Goal: Task Accomplishment & Management: Complete application form

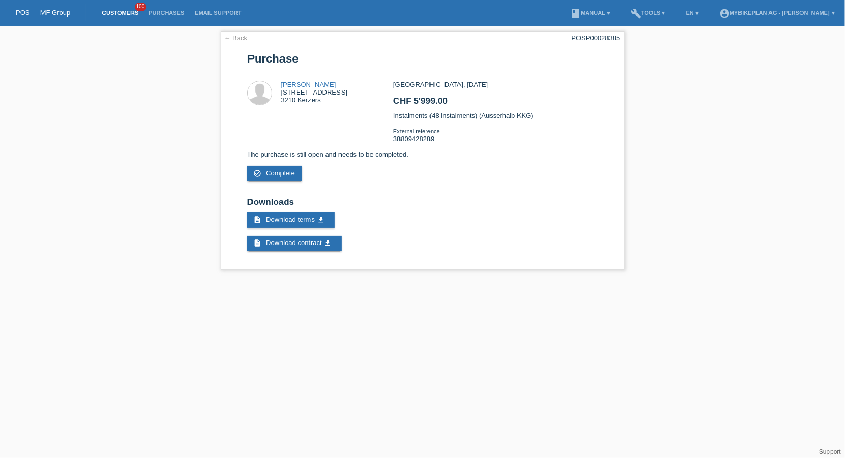
click at [131, 13] on link "Customers" at bounding box center [120, 13] width 47 height 6
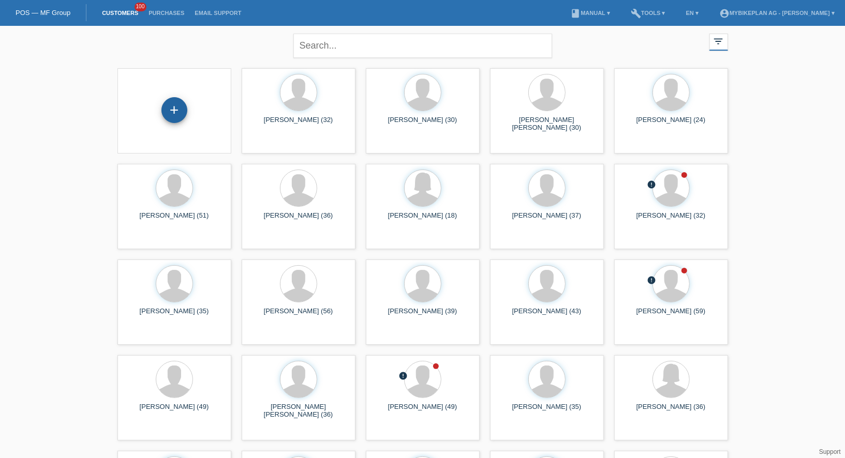
click at [181, 100] on div "+" at bounding box center [174, 110] width 26 height 26
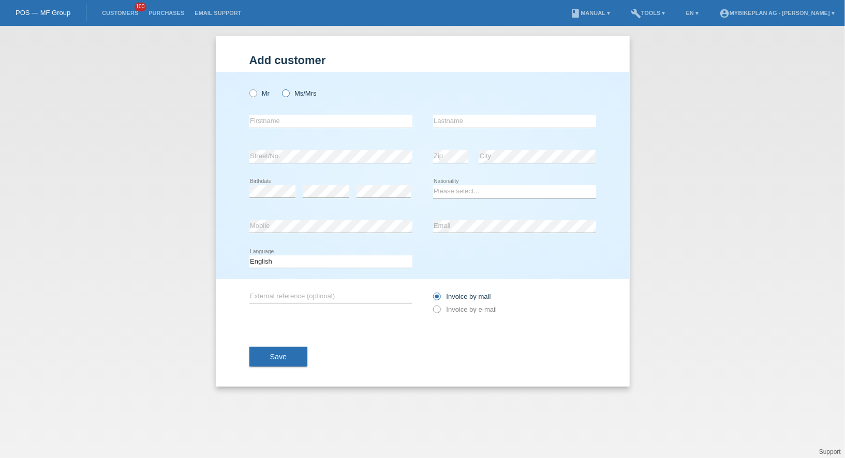
click at [293, 89] on label "Ms/Mrs" at bounding box center [299, 93] width 35 height 8
click at [289, 89] on input "Ms/Mrs" at bounding box center [285, 92] width 7 height 7
radio input "true"
click at [284, 114] on div "error Firstname" at bounding box center [330, 121] width 163 height 35
click at [279, 123] on input "text" at bounding box center [330, 121] width 163 height 13
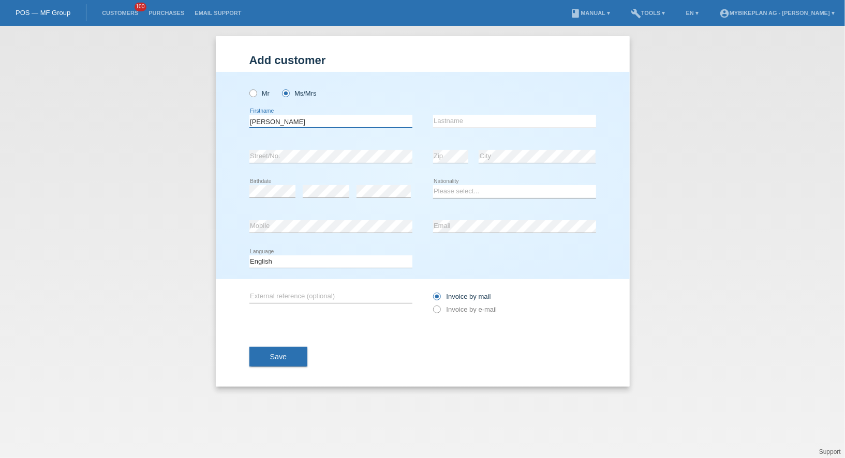
type input "Mariana"
type input "Faria Da Silva"
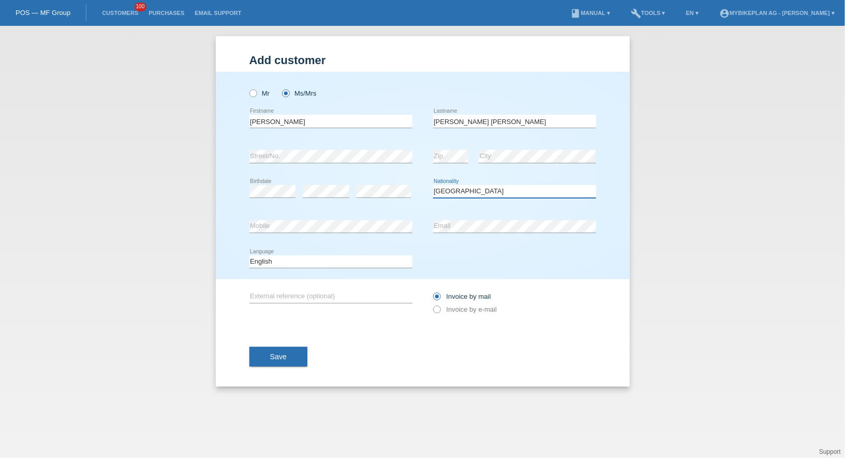
select select "PT"
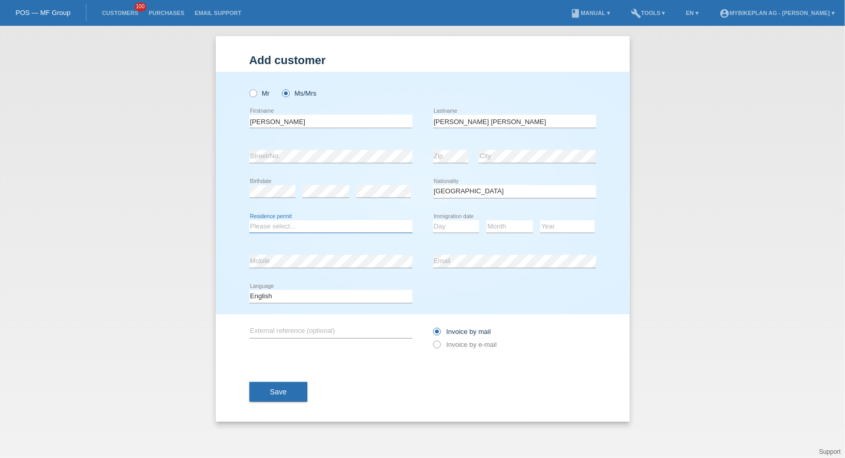
select select "C"
select select "29"
select select "03"
select select "2009"
click at [352, 299] on select "Deutsch Français Italiano English" at bounding box center [330, 296] width 163 height 12
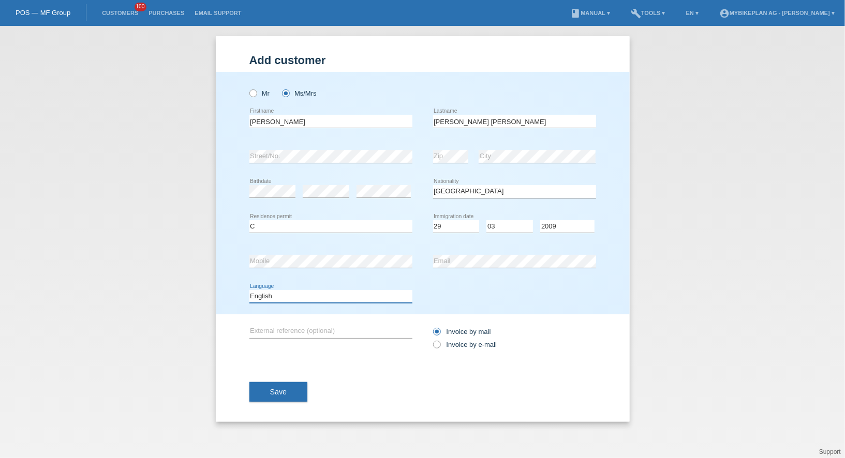
select select "de"
click at [249, 290] on select "Deutsch Français Italiano English" at bounding box center [330, 296] width 163 height 12
click at [468, 342] on label "Invoice by e-mail" at bounding box center [465, 345] width 64 height 8
click at [440, 342] on input "Invoice by e-mail" at bounding box center [436, 347] width 7 height 13
radio input "true"
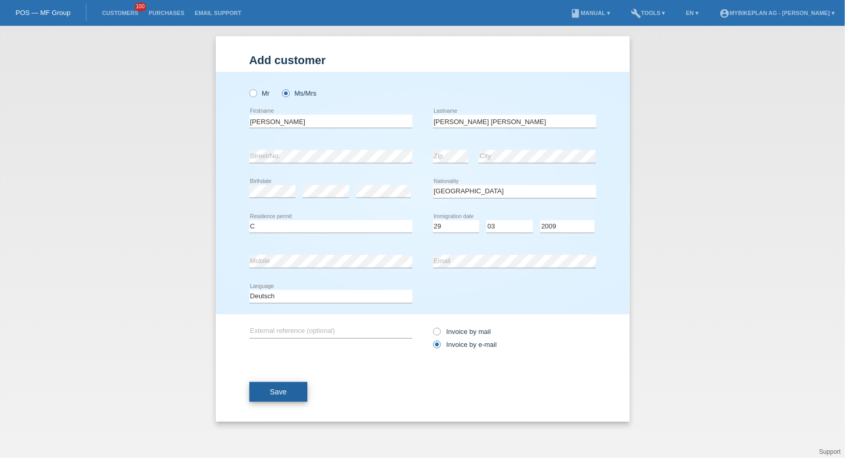
click at [287, 386] on button "Save" at bounding box center [278, 392] width 58 height 20
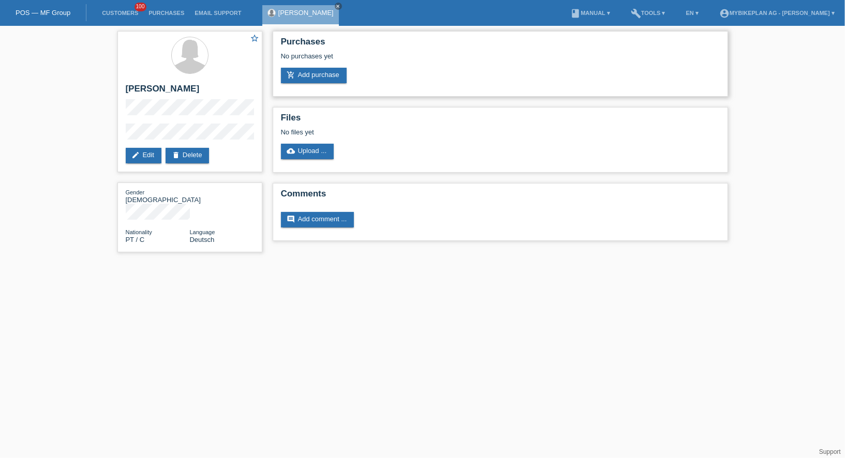
click at [313, 65] on div "No purchases yet" at bounding box center [500, 60] width 439 height 16
click at [313, 70] on link "add_shopping_cart Add purchase" at bounding box center [314, 76] width 66 height 16
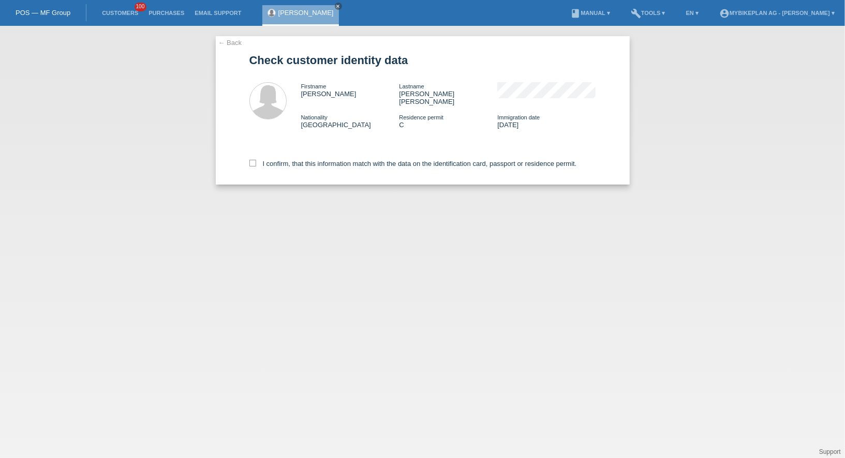
click at [324, 175] on div "I confirm, that this information match with the data on the identification card…" at bounding box center [422, 162] width 347 height 46
click at [324, 166] on div "I confirm, that this information match with the data on the identification card…" at bounding box center [422, 162] width 347 height 46
click at [325, 162] on div "I confirm, that this information match with the data on the identification card…" at bounding box center [422, 162] width 347 height 46
click at [322, 160] on label "I confirm, that this information match with the data on the identification card…" at bounding box center [412, 164] width 327 height 8
click at [256, 160] on input "I confirm, that this information match with the data on the identification card…" at bounding box center [252, 163] width 7 height 7
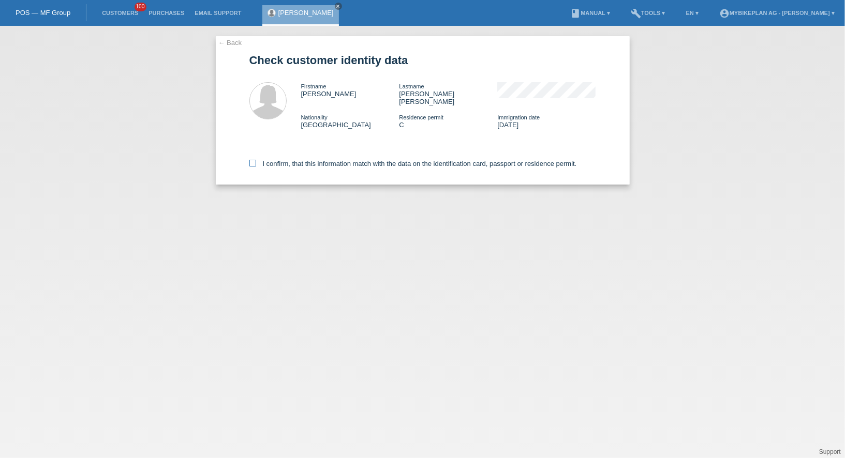
checkbox input "true"
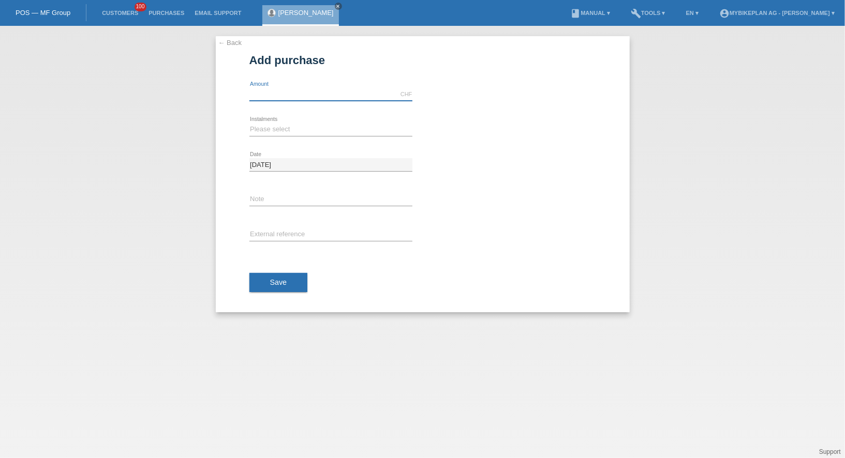
click at [291, 96] on input "text" at bounding box center [330, 94] width 163 height 13
type input "5369.00"
click at [271, 130] on select "Please select 6 instalments 12 instalments 18 instalments 24 instalments 36 ins…" at bounding box center [330, 129] width 163 height 12
select select "488"
click at [249, 123] on select "Please select 6 instalments 12 instalments 18 instalments 24 instalments 36 ins…" at bounding box center [330, 129] width 163 height 12
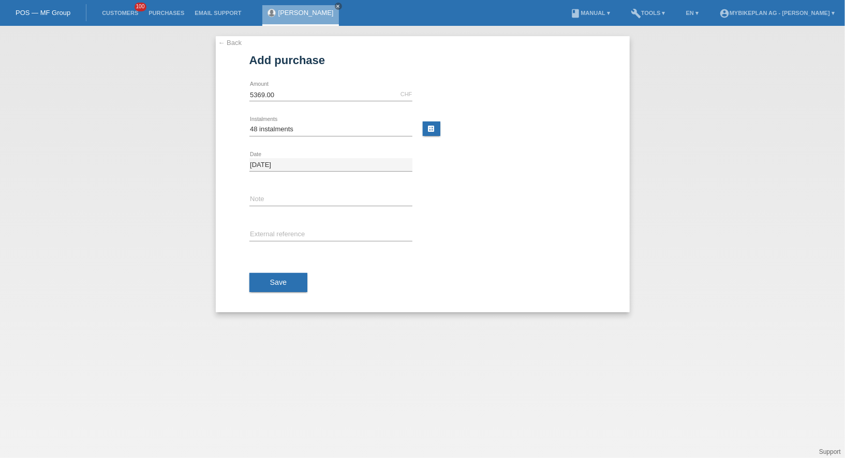
click at [277, 223] on div "error External reference" at bounding box center [330, 235] width 163 height 35
click at [277, 235] on input "text" at bounding box center [330, 235] width 163 height 13
paste input "45330358341"
type input "45330358341"
click at [277, 281] on span "Save" at bounding box center [278, 282] width 17 height 8
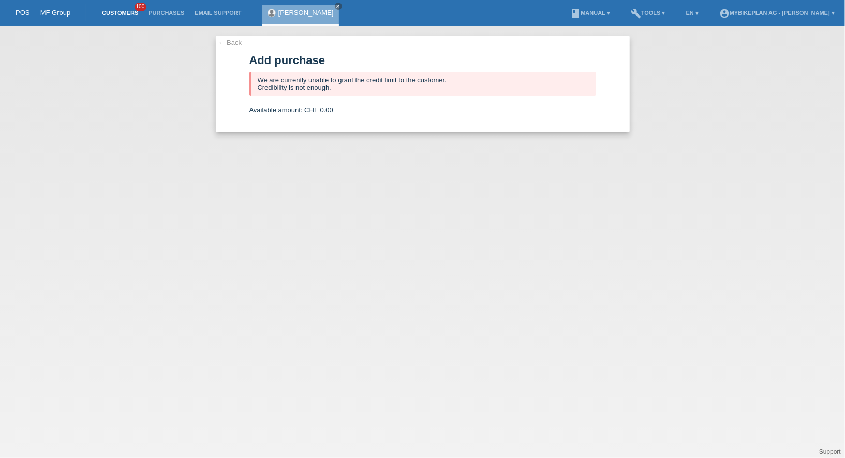
click at [117, 15] on link "Customers" at bounding box center [120, 13] width 47 height 6
